Goal: Task Accomplishment & Management: Manage account settings

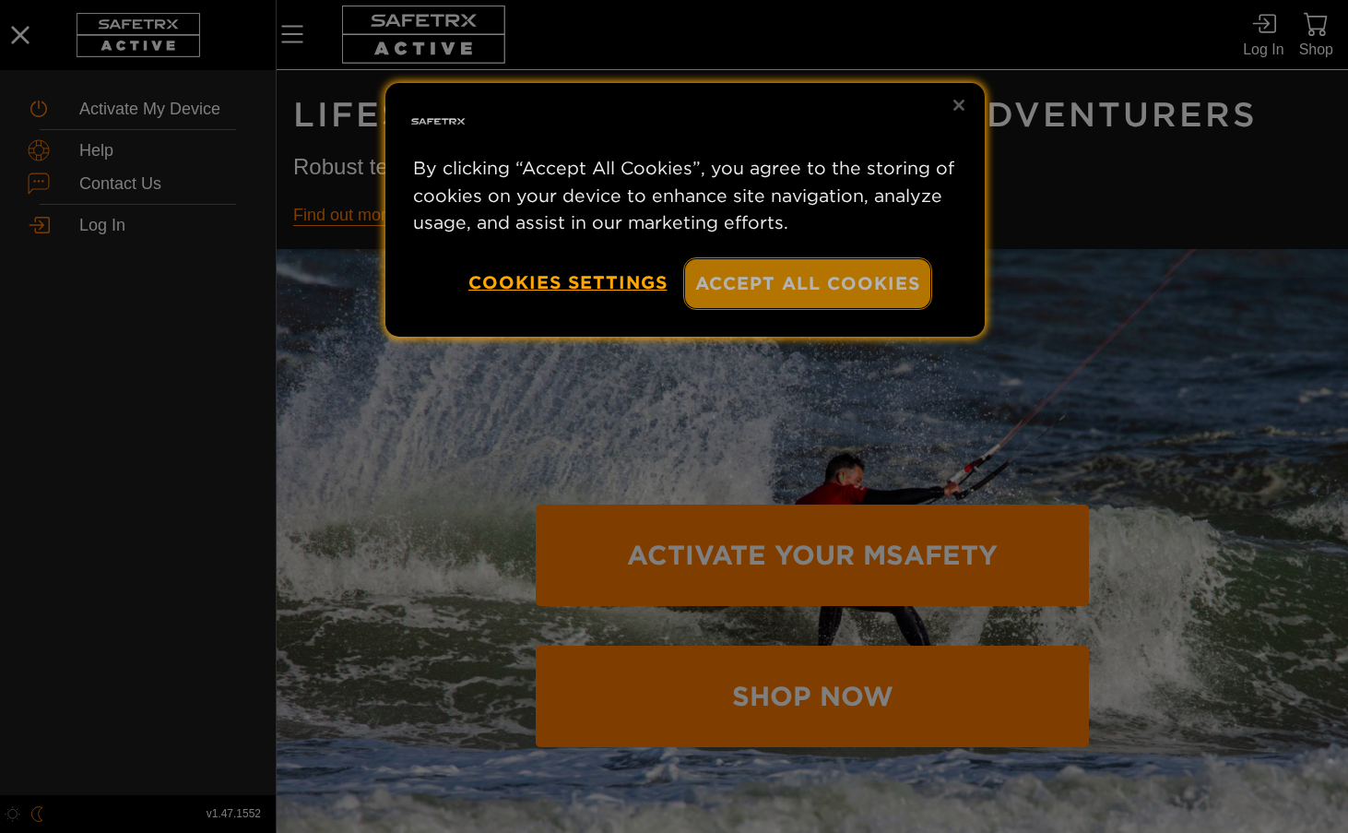
click at [767, 280] on button "Accept All Cookies" at bounding box center [807, 283] width 245 height 49
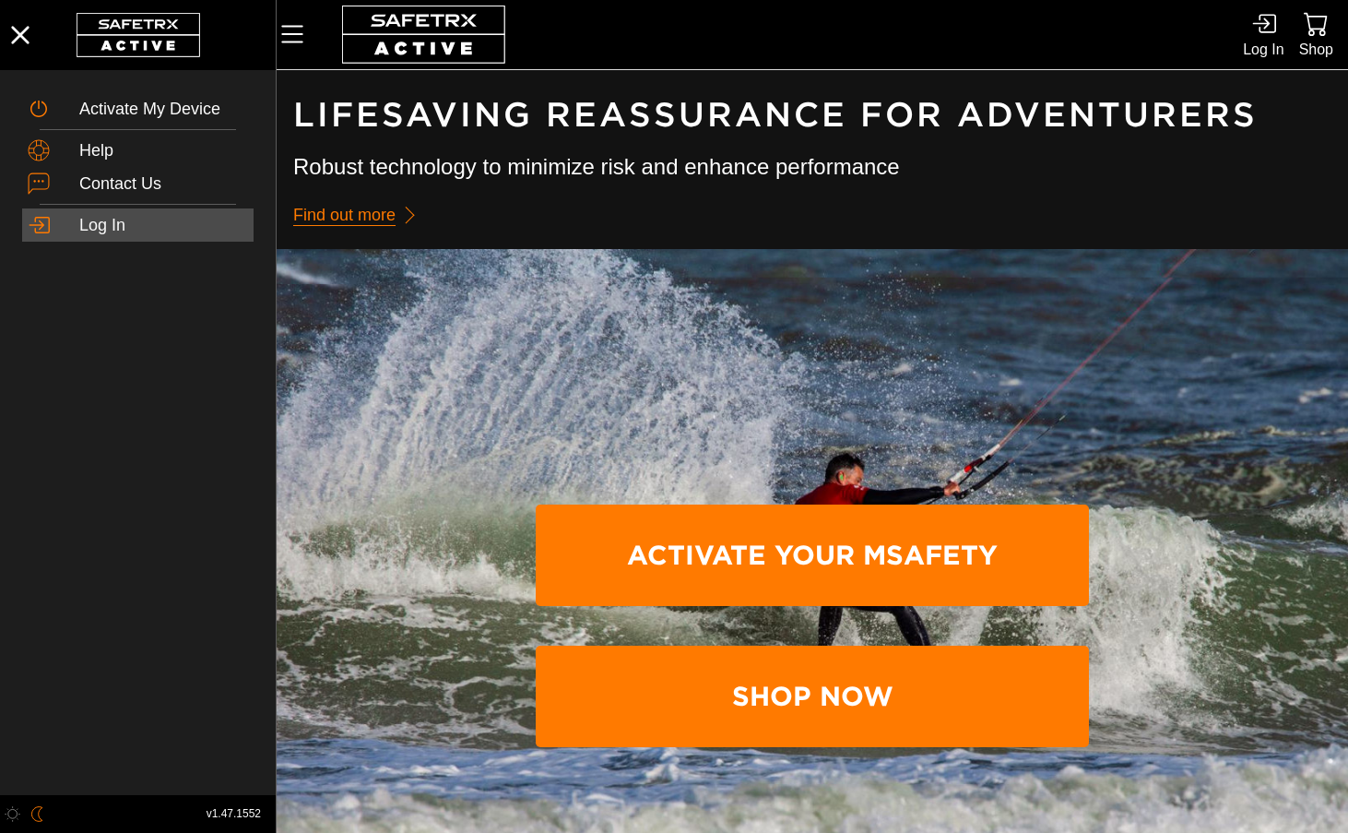
click at [86, 224] on div "Log In" at bounding box center [163, 226] width 169 height 20
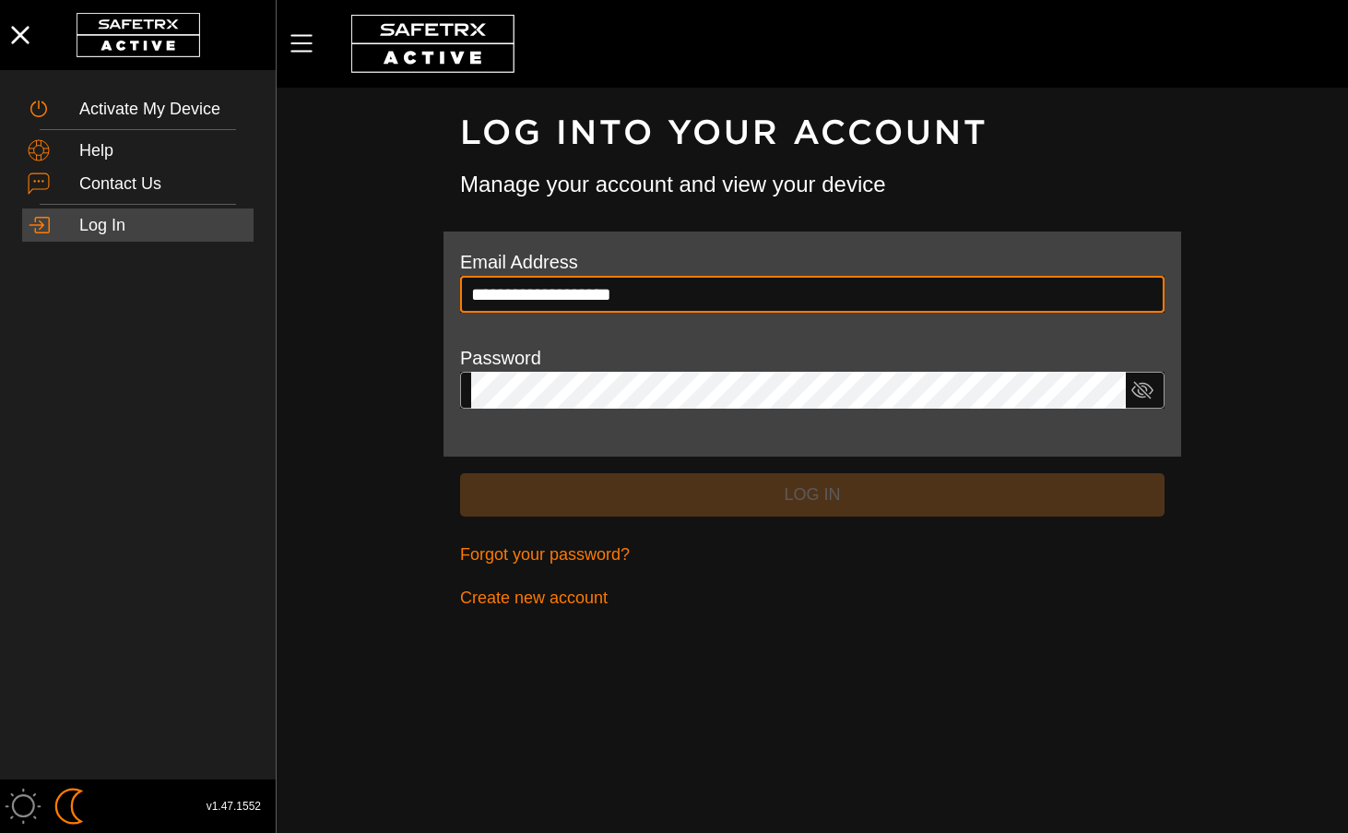
type input "**********"
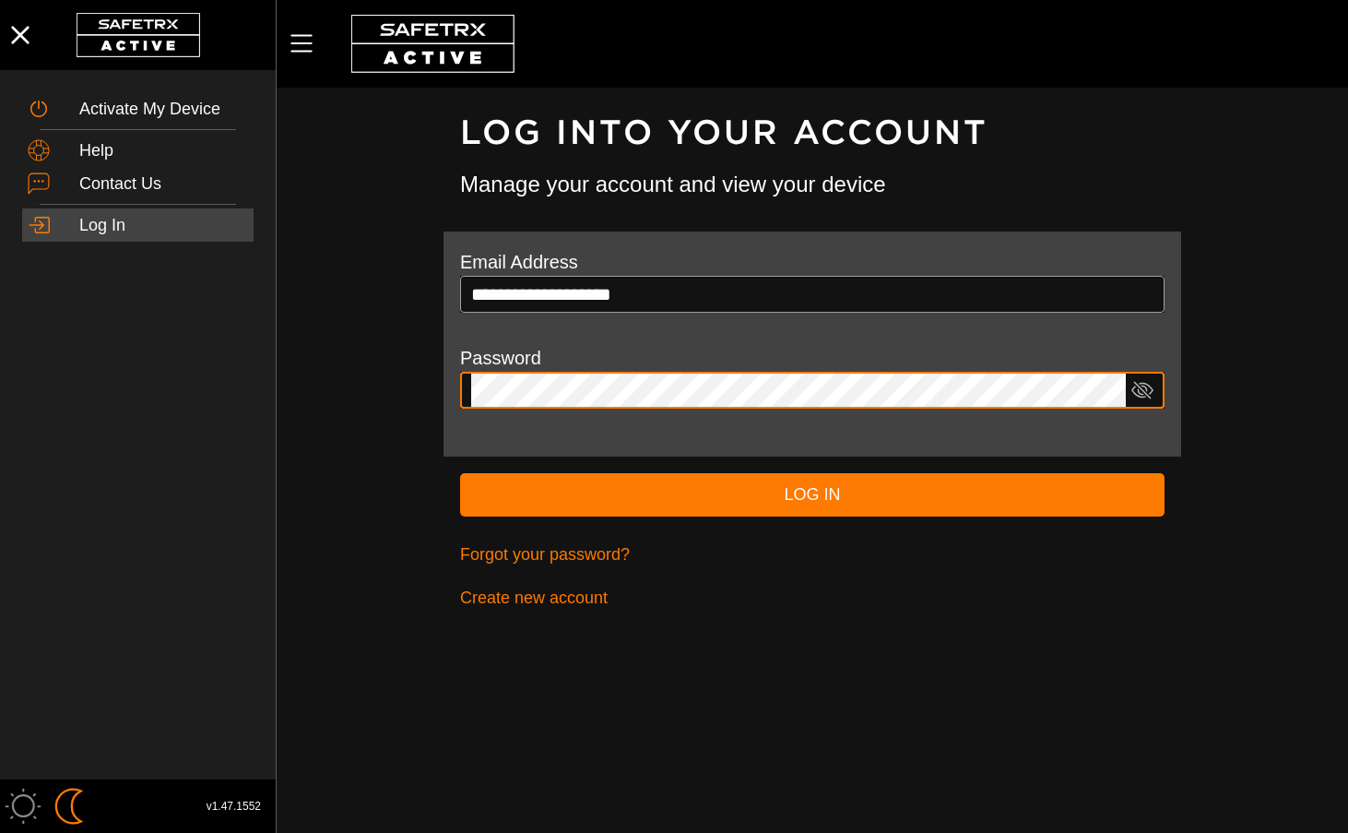
click at [460, 473] on button "Log In" at bounding box center [812, 494] width 704 height 43
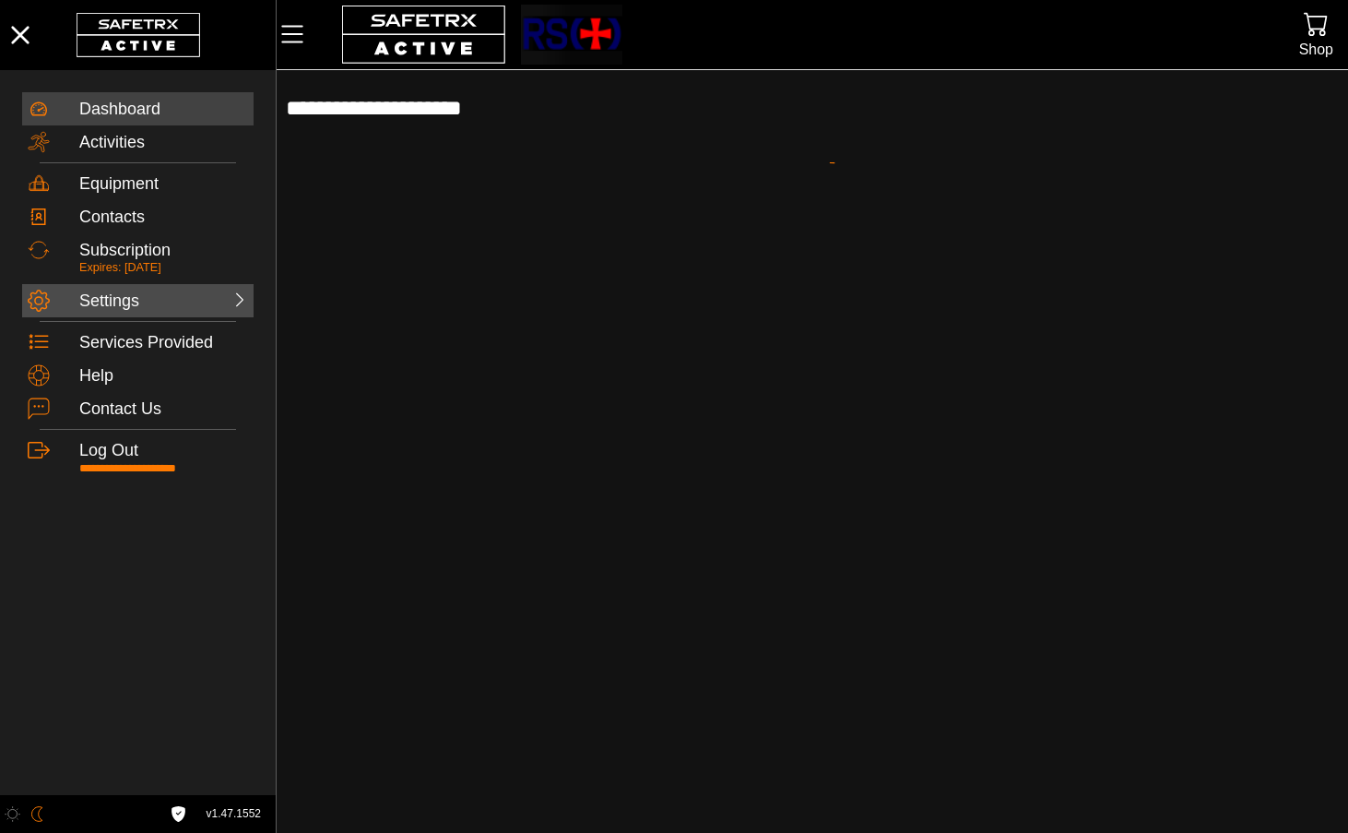
click at [183, 306] on div at bounding box center [208, 299] width 81 height 18
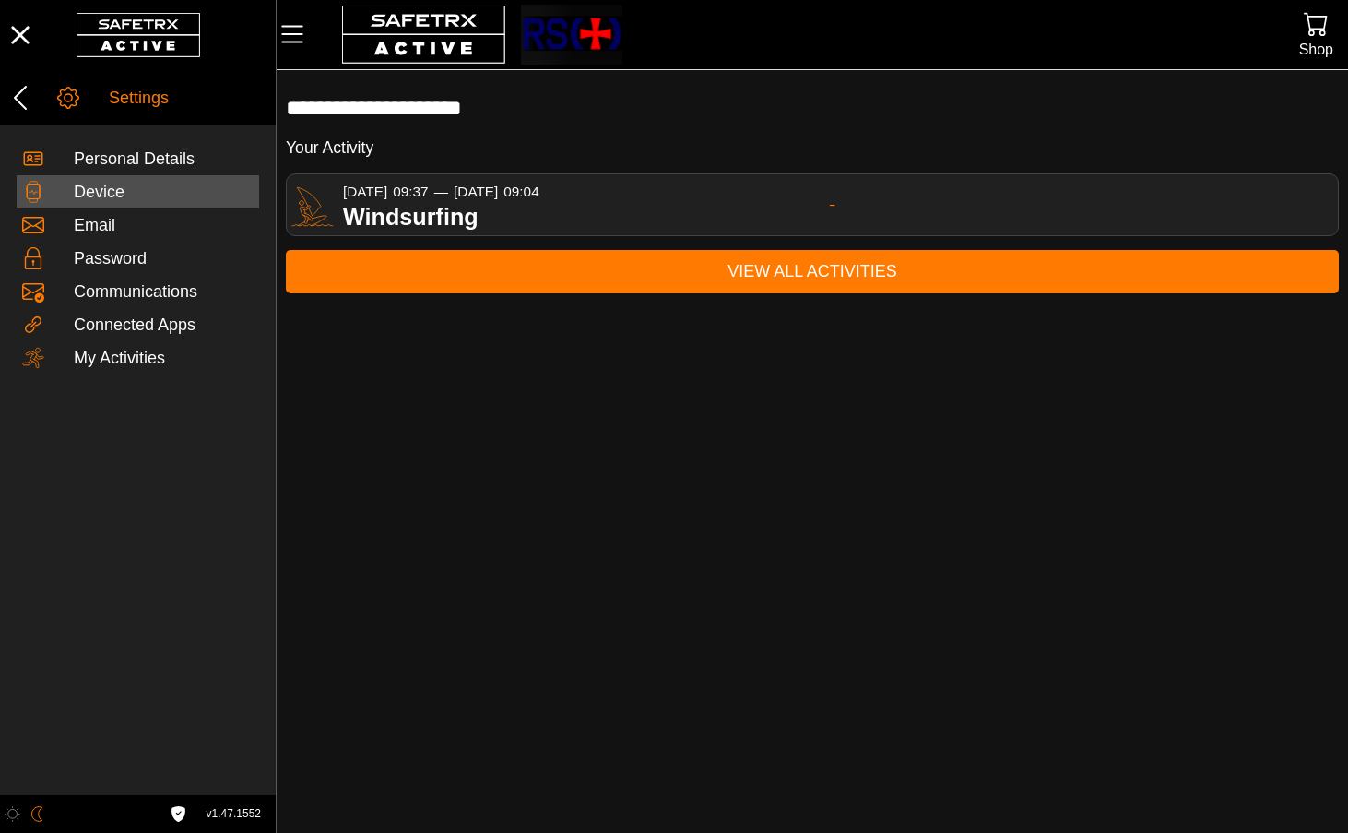
click at [108, 190] on div "Device" at bounding box center [164, 193] width 180 height 20
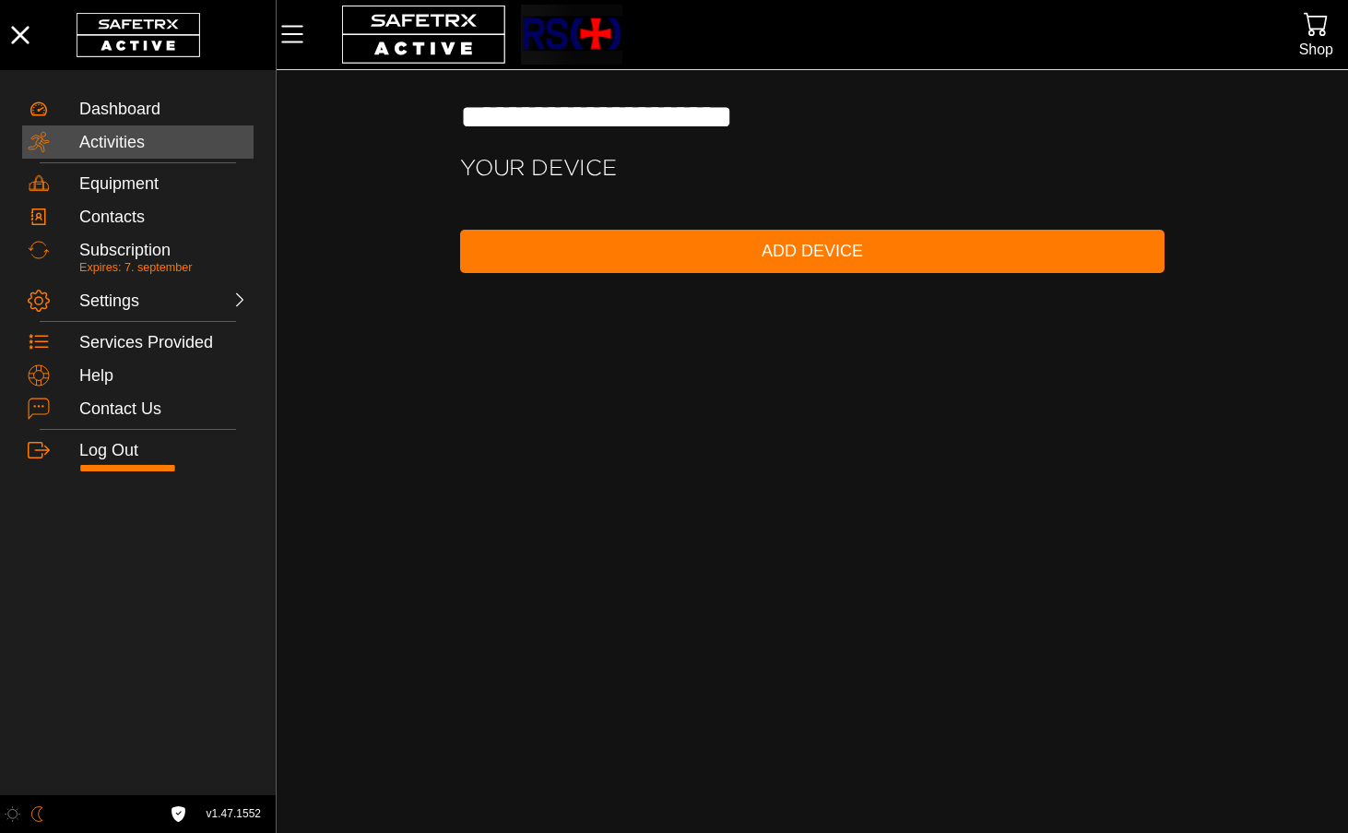
click at [172, 147] on div "Activities" at bounding box center [163, 143] width 169 height 20
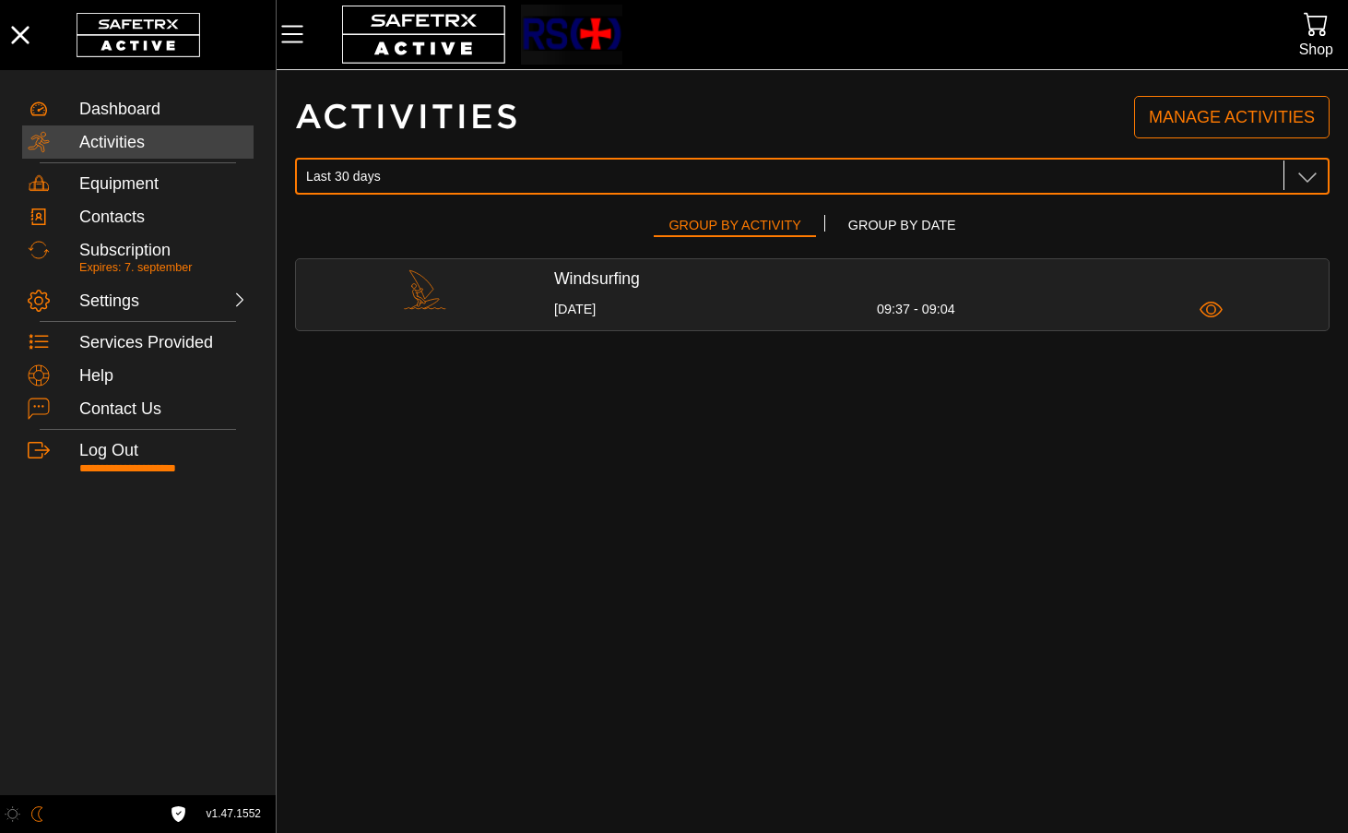
click at [1301, 171] on icon at bounding box center [1307, 176] width 22 height 22
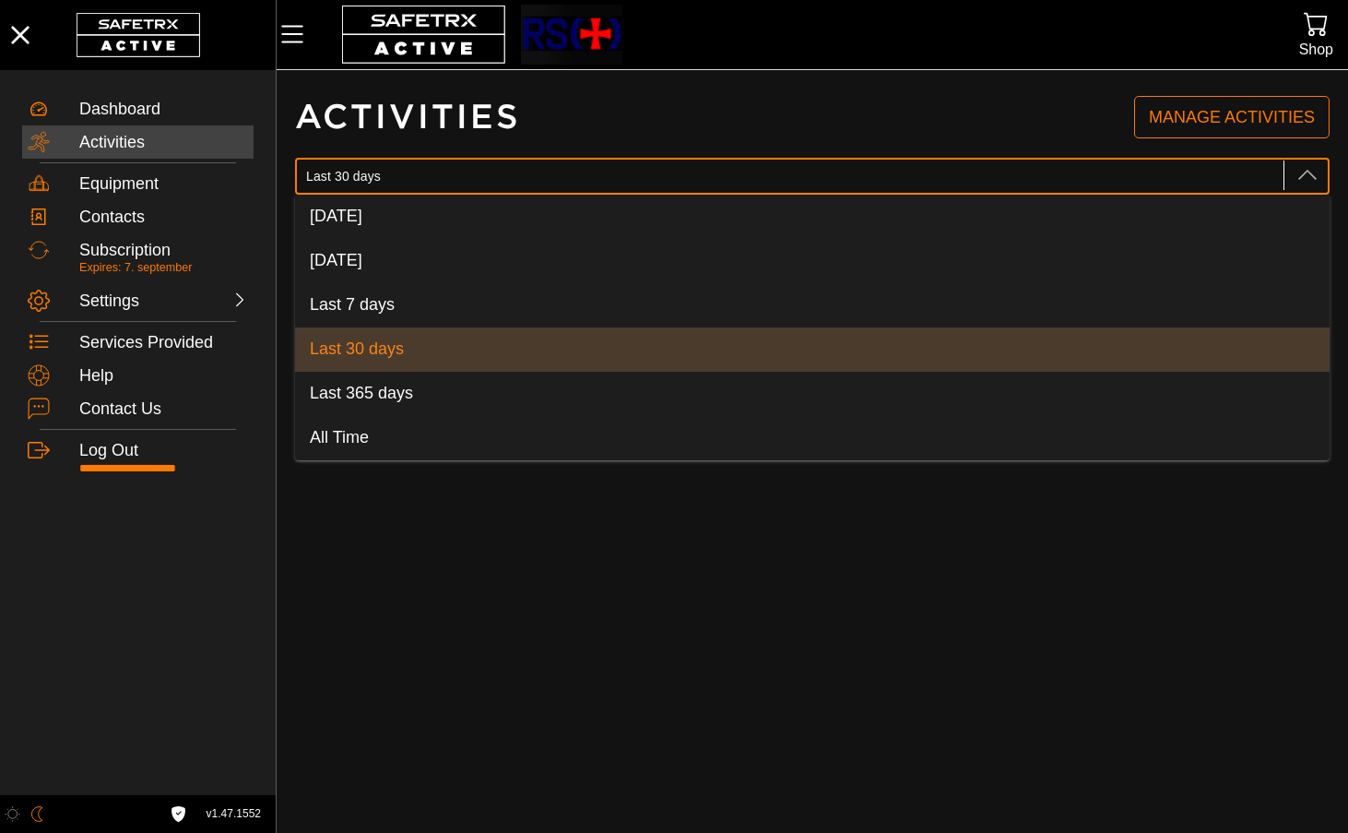
click at [1301, 171] on icon at bounding box center [1307, 176] width 22 height 22
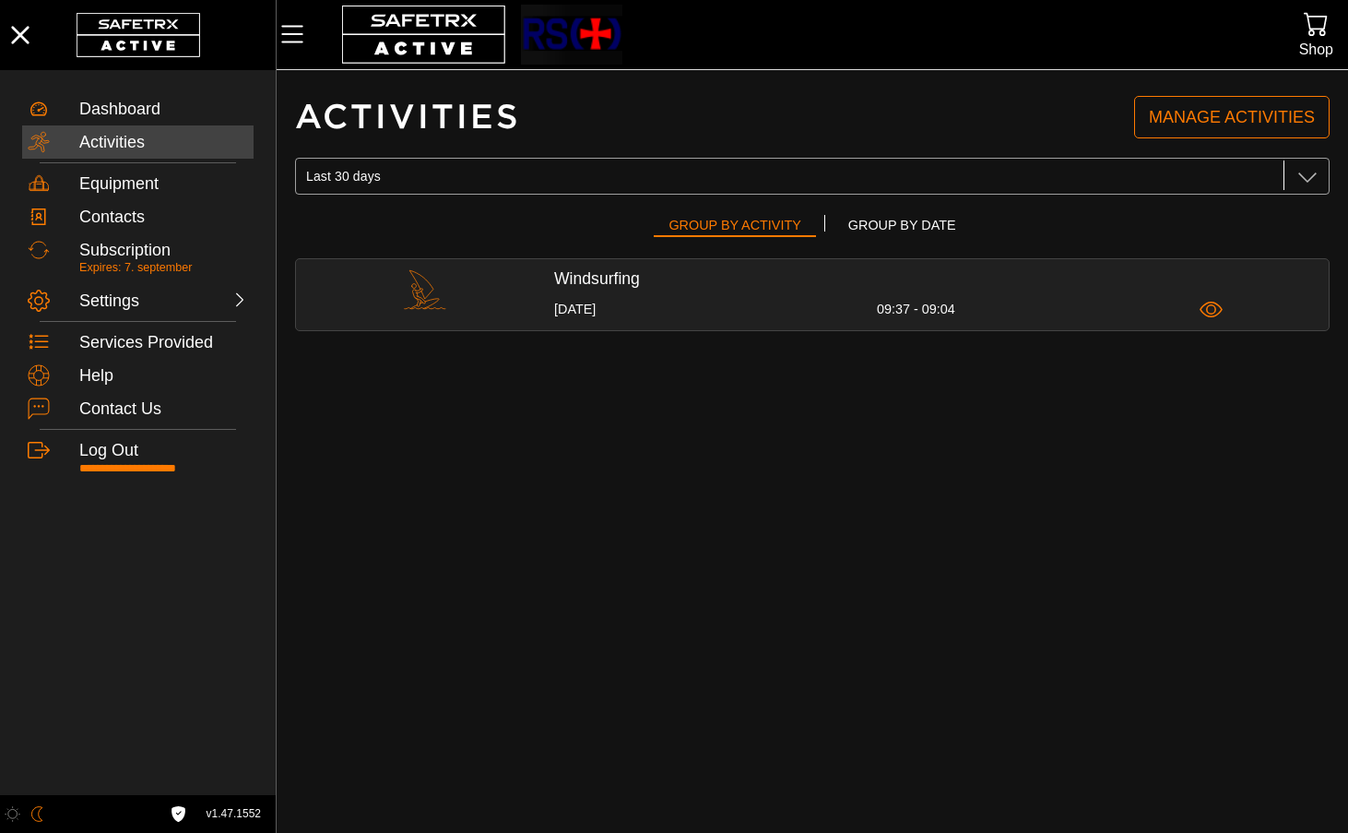
click at [683, 294] on div "Windsurfing 7 August 09:37 - 09:04" at bounding box center [941, 294] width 775 height 52
click at [94, 208] on div "Contacts" at bounding box center [163, 217] width 169 height 20
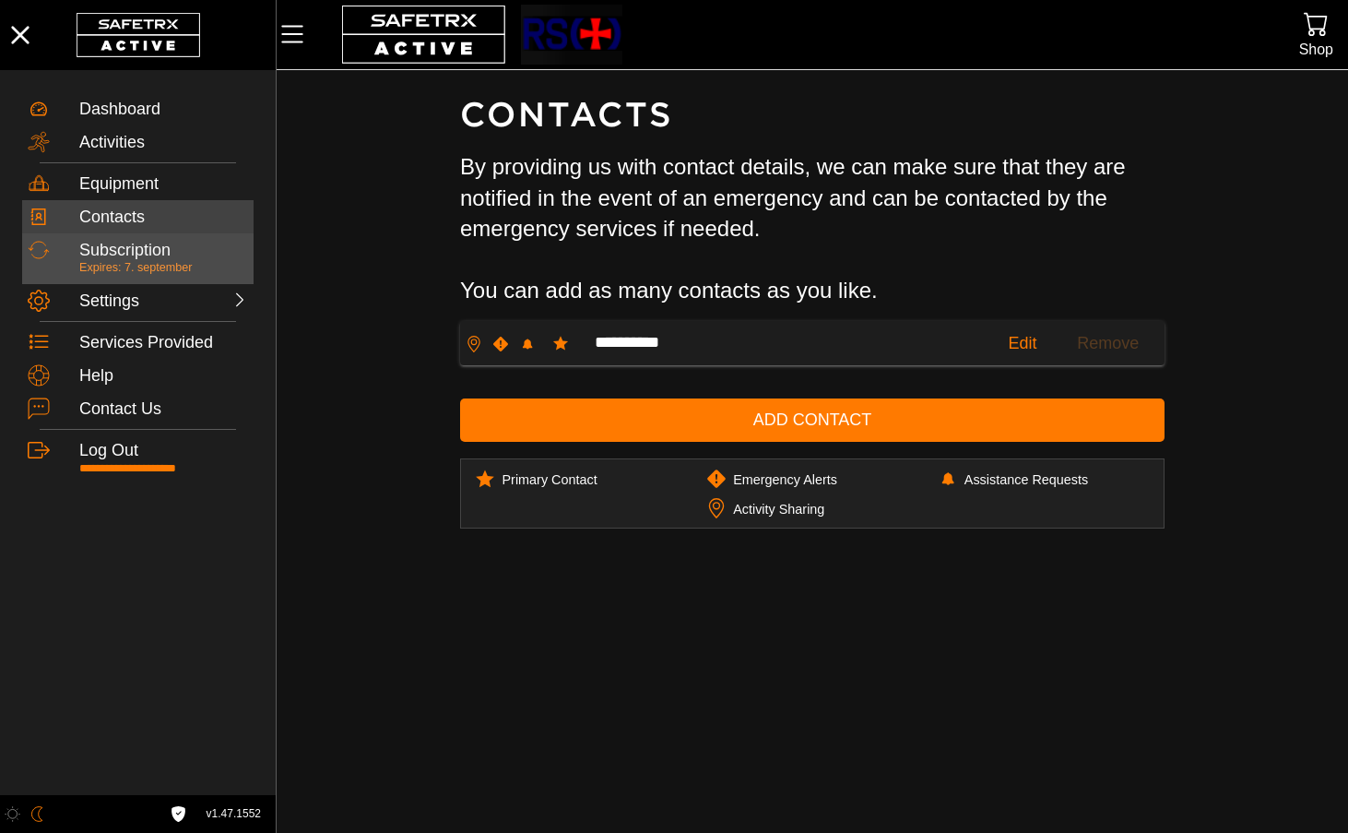
click at [142, 247] on div "Subscription" at bounding box center [163, 251] width 169 height 20
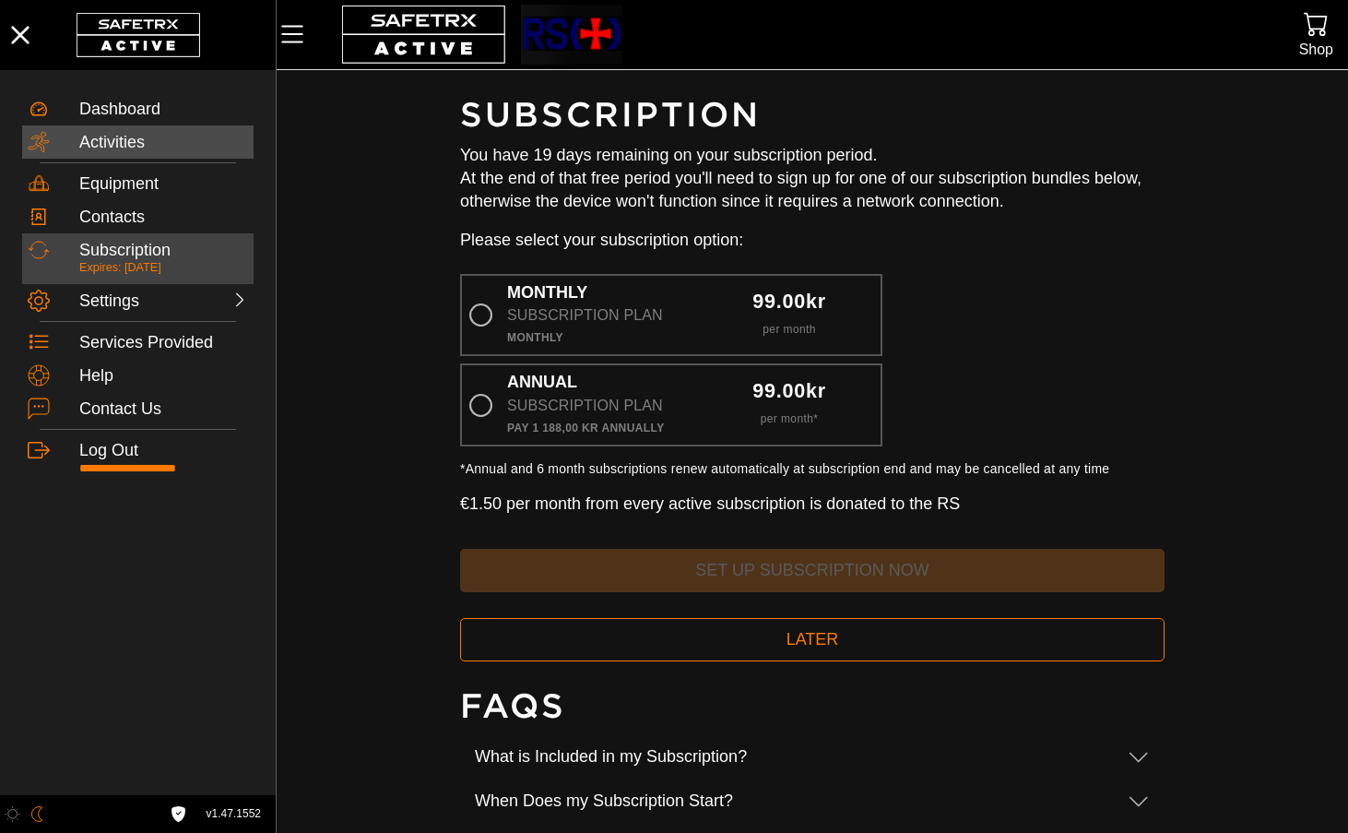
click at [150, 149] on div "Activities" at bounding box center [163, 143] width 169 height 20
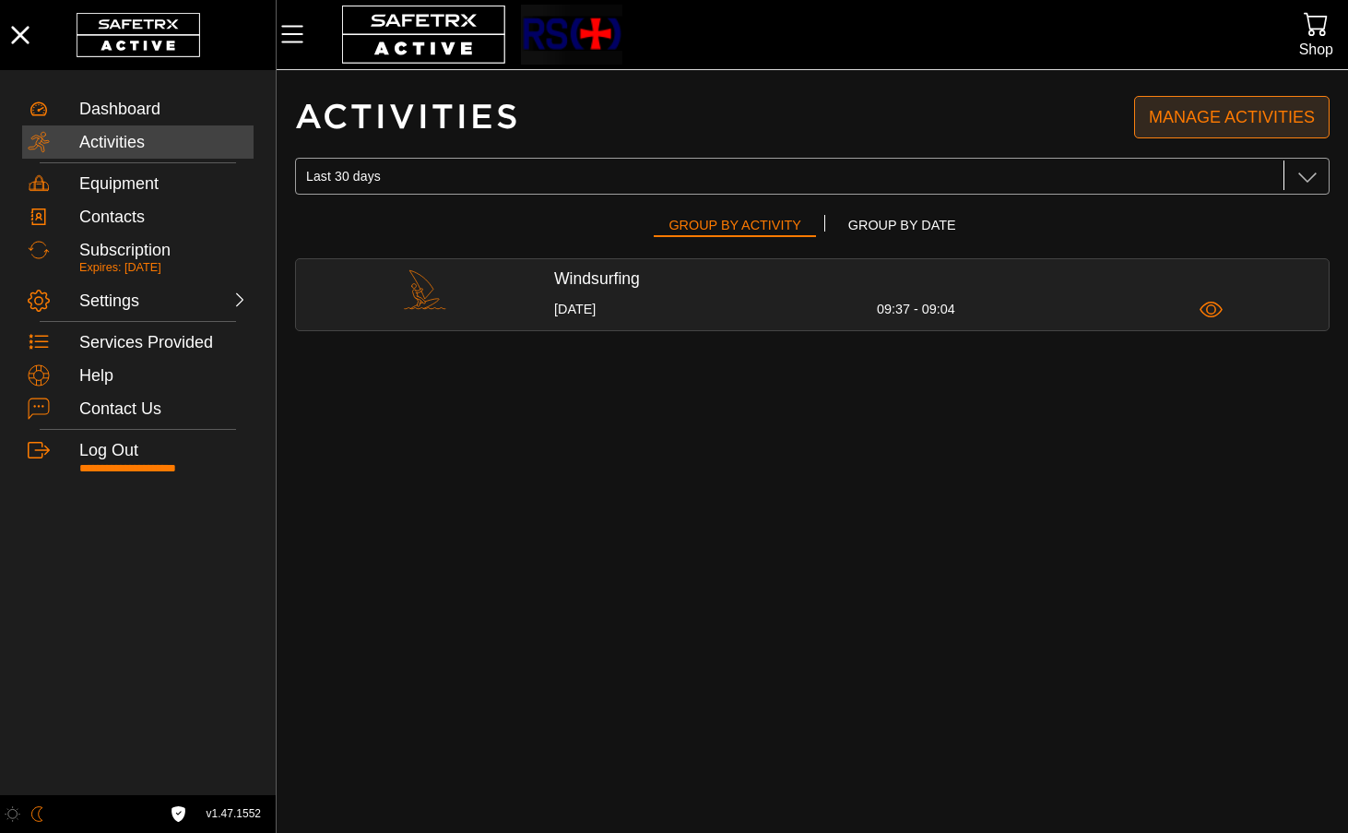
click at [1178, 118] on span "Manage Activities" at bounding box center [1232, 117] width 166 height 29
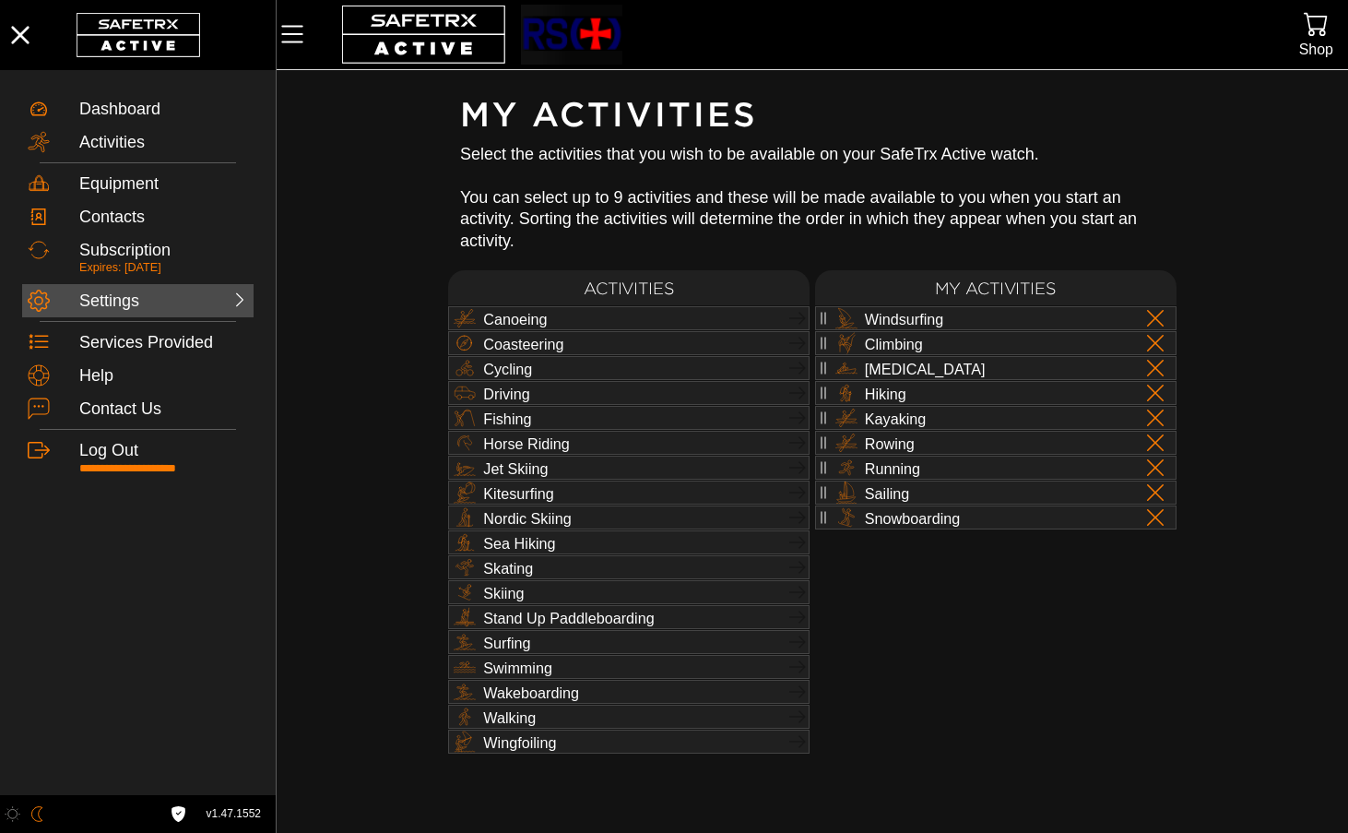
click at [176, 301] on div at bounding box center [208, 299] width 81 height 18
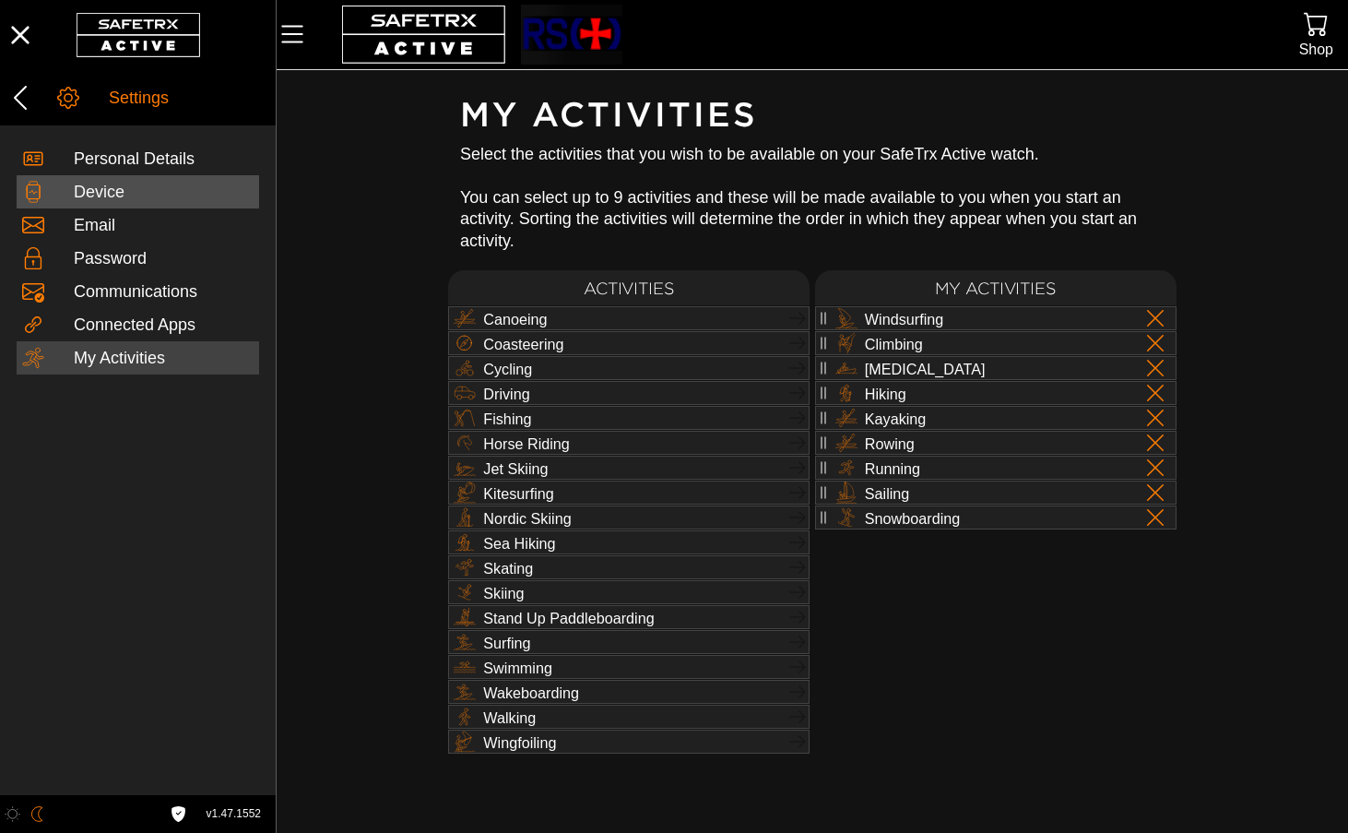
click at [119, 192] on div "Device" at bounding box center [164, 193] width 180 height 20
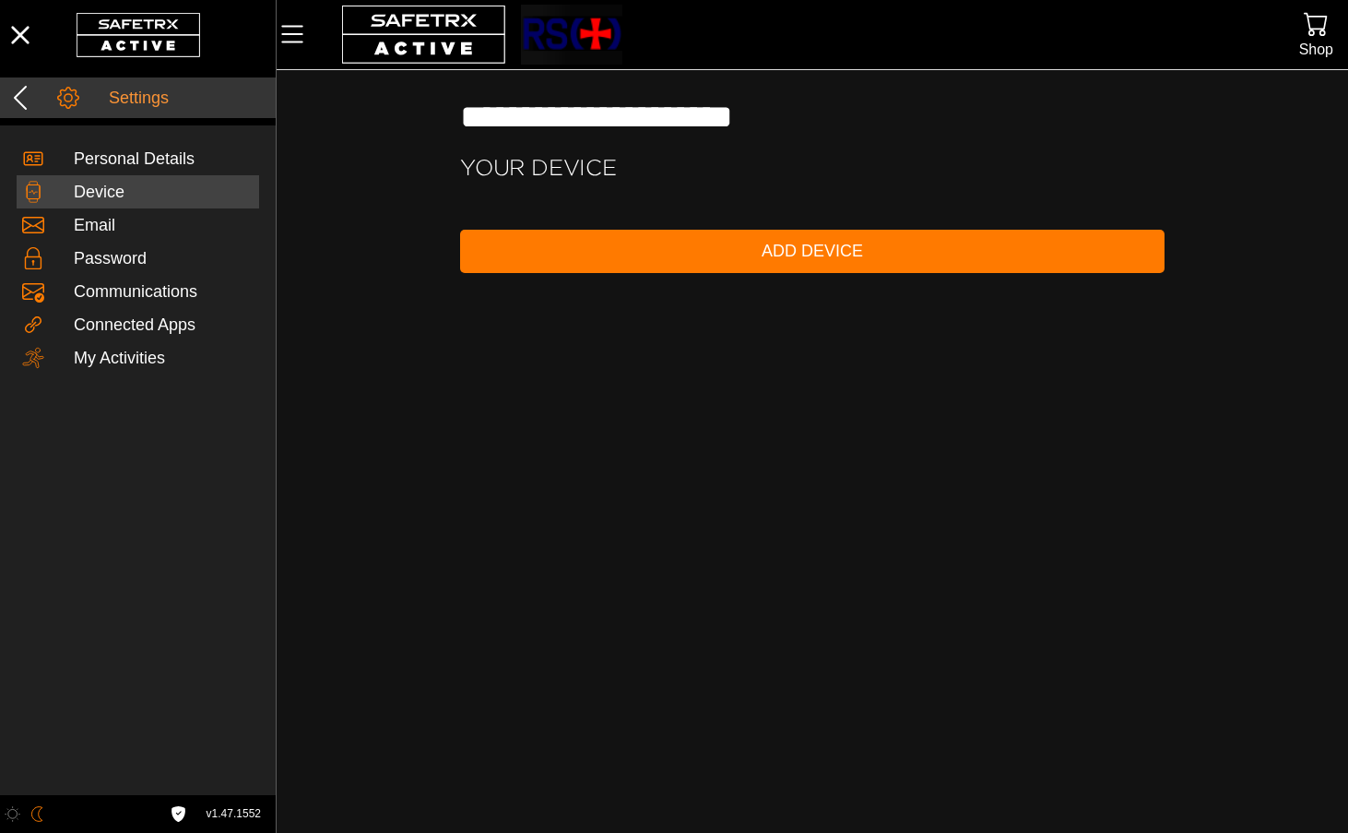
drag, startPoint x: 126, startPoint y: 83, endPoint x: 127, endPoint y: 64, distance: 19.4
drag, startPoint x: 127, startPoint y: 64, endPoint x: 41, endPoint y: 92, distance: 90.4
click at [41, 92] on div at bounding box center [32, 98] width 52 height 30
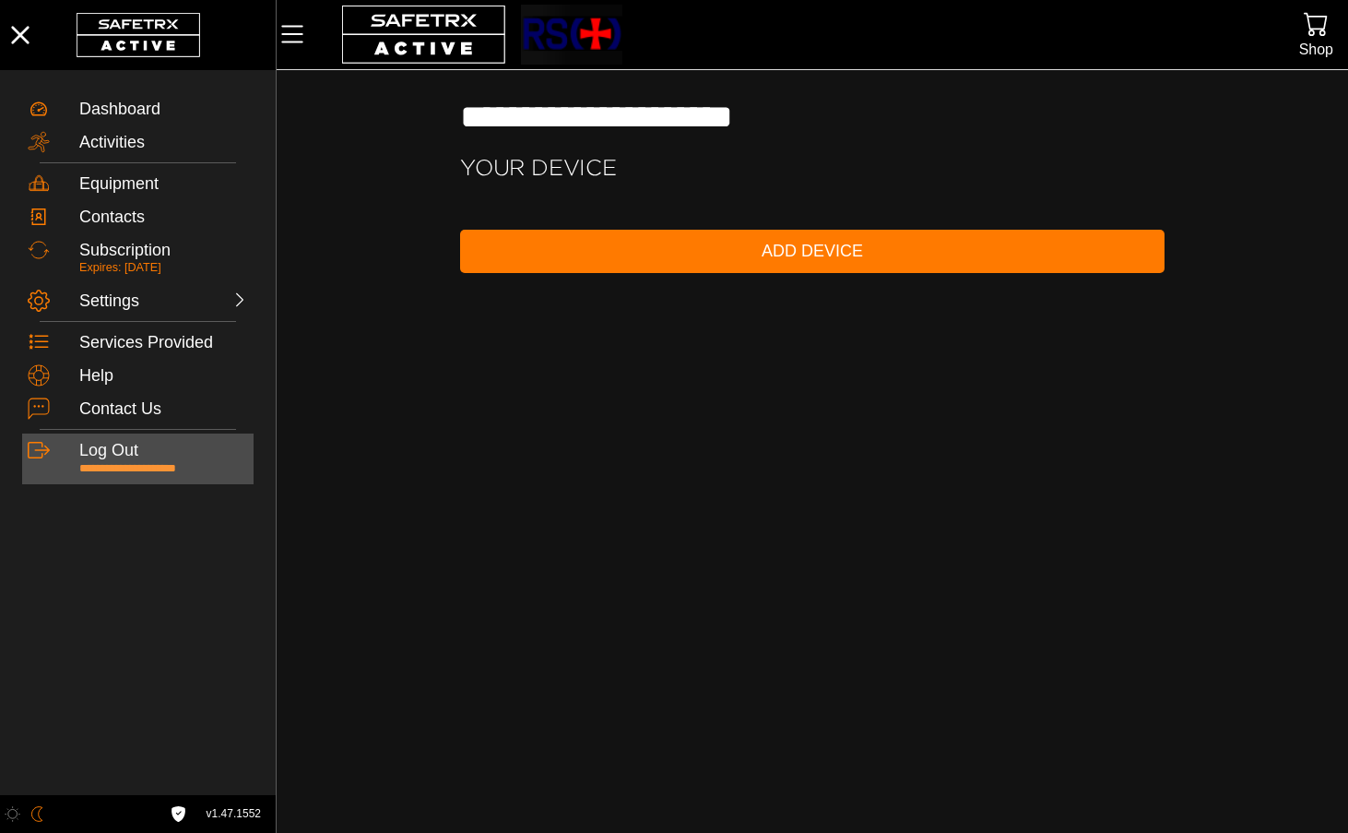
click at [125, 450] on div "Log Out" at bounding box center [163, 451] width 169 height 20
